Goal: Information Seeking & Learning: Compare options

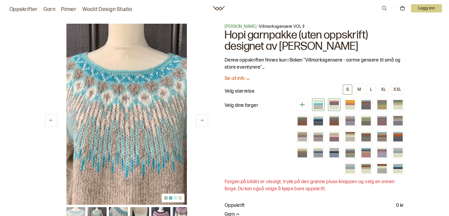
click at [335, 107] on div at bounding box center [334, 107] width 9 height 4
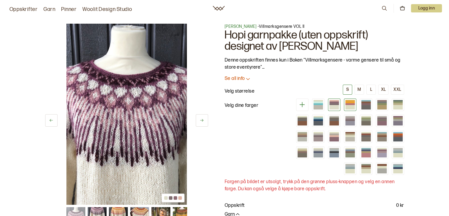
click at [349, 102] on div at bounding box center [350, 102] width 9 height 2
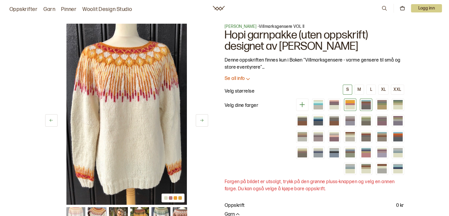
click at [364, 105] on div at bounding box center [366, 107] width 9 height 4
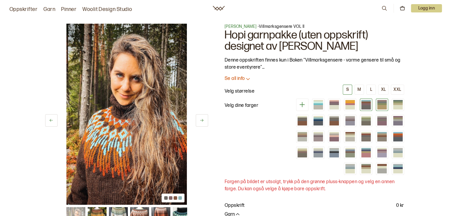
click at [381, 108] on div at bounding box center [382, 107] width 9 height 4
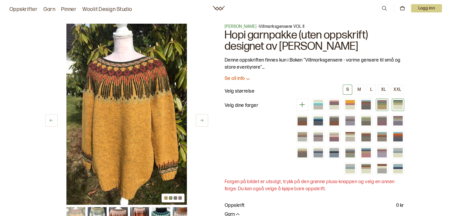
click at [397, 105] on div at bounding box center [398, 107] width 9 height 4
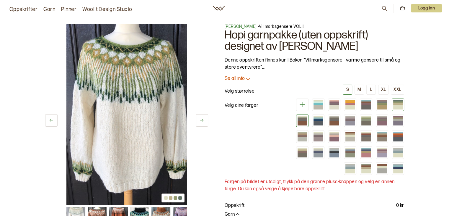
click at [301, 116] on div at bounding box center [302, 117] width 9 height 2
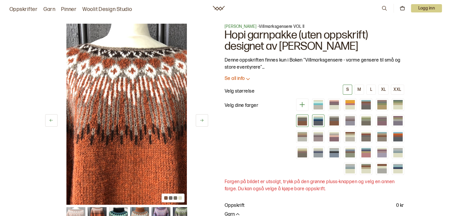
click at [317, 117] on div at bounding box center [318, 118] width 9 height 2
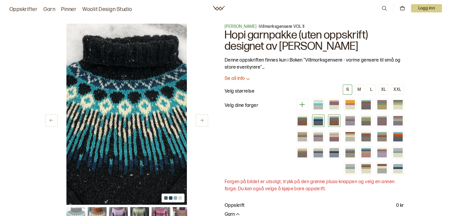
click at [334, 119] on div at bounding box center [334, 120] width 9 height 2
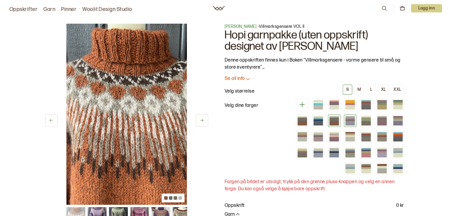
click at [351, 119] on div at bounding box center [350, 120] width 9 height 2
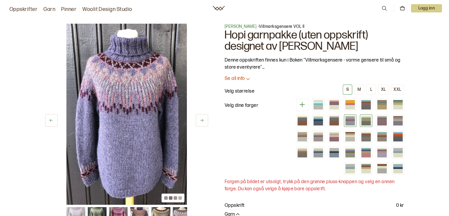
click at [365, 121] on div at bounding box center [366, 123] width 9 height 4
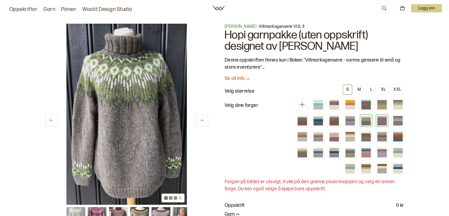
click at [382, 121] on div at bounding box center [382, 123] width 9 height 4
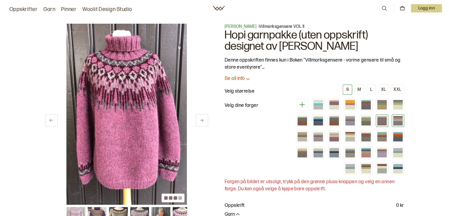
click at [399, 119] on div at bounding box center [398, 120] width 9 height 2
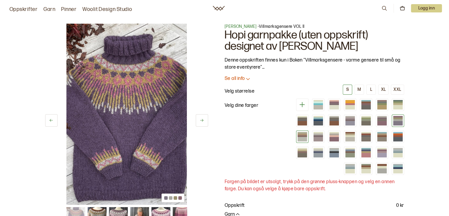
click at [304, 135] on div at bounding box center [302, 136] width 9 height 2
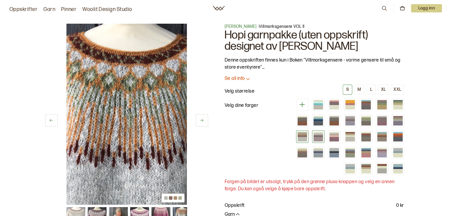
click at [319, 139] on div at bounding box center [318, 139] width 9 height 4
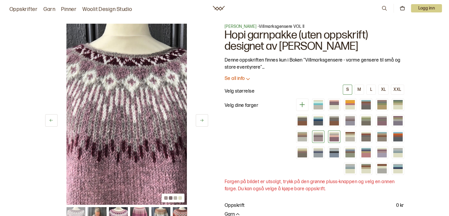
click at [339, 137] on div at bounding box center [334, 139] width 9 height 4
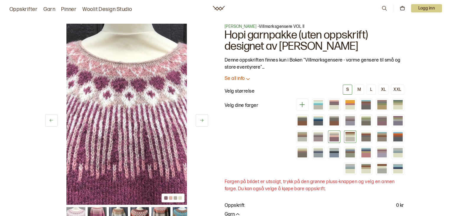
click at [352, 135] on div at bounding box center [350, 136] width 9 height 2
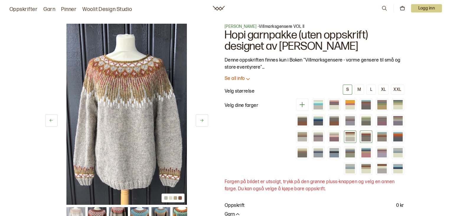
click at [367, 136] on div at bounding box center [366, 136] width 9 height 2
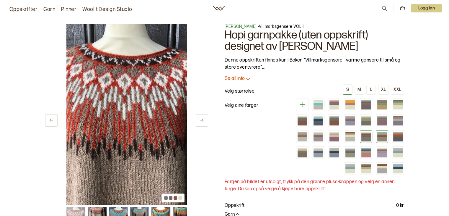
click at [386, 132] on div at bounding box center [382, 133] width 9 height 2
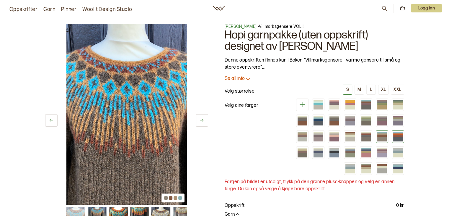
click at [399, 139] on div at bounding box center [398, 139] width 9 height 4
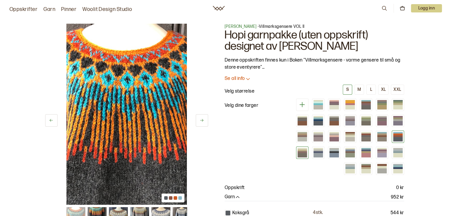
click at [307, 152] on div at bounding box center [302, 152] width 9 height 2
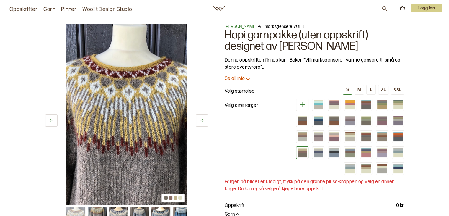
click at [321, 154] on div at bounding box center [318, 155] width 9 height 4
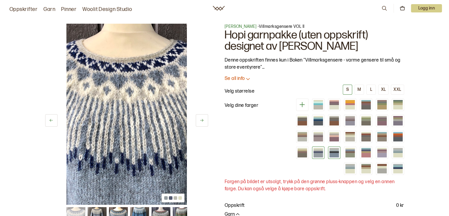
click at [331, 151] on div at bounding box center [334, 152] width 9 height 2
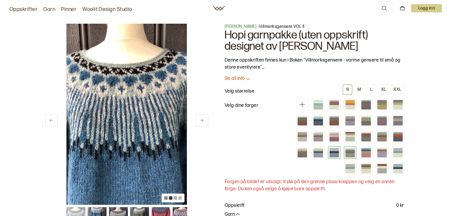
click at [350, 150] on div at bounding box center [350, 150] width 9 height 2
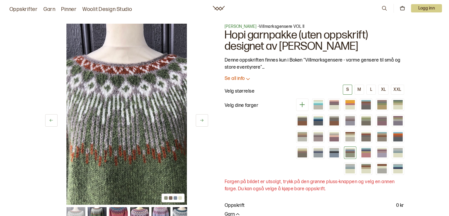
click at [367, 153] on div at bounding box center [366, 155] width 9 height 4
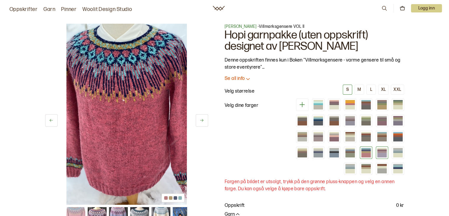
click at [380, 151] on div at bounding box center [382, 152] width 9 height 2
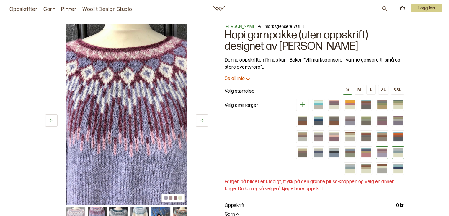
click at [399, 151] on div at bounding box center [398, 152] width 9 height 2
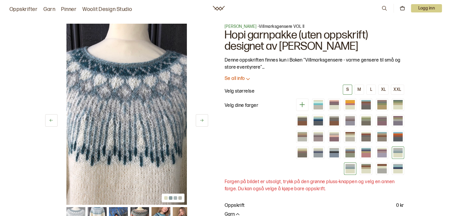
click at [351, 170] on div at bounding box center [350, 171] width 9 height 4
click at [352, 164] on div at bounding box center [350, 165] width 9 height 2
click at [364, 166] on div at bounding box center [366, 166] width 9 height 2
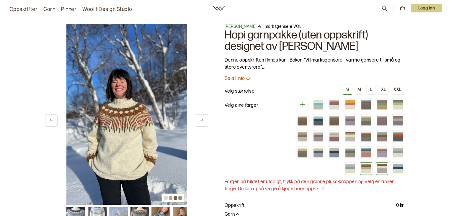
click at [381, 167] on div at bounding box center [382, 167] width 9 height 2
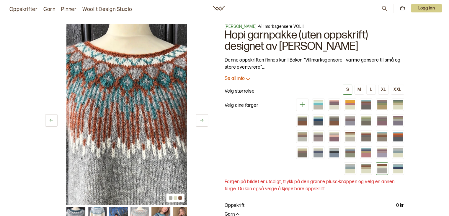
click at [394, 169] on div at bounding box center [398, 171] width 9 height 4
